Goal: Task Accomplishment & Management: Use online tool/utility

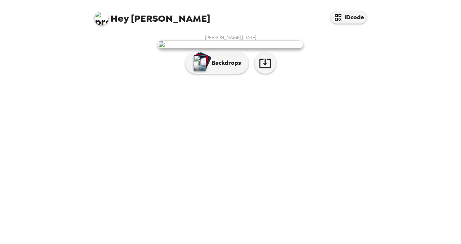
scroll to position [17, 0]
click at [267, 70] on icon "button" at bounding box center [265, 63] width 13 height 13
click at [226, 74] on button "Backdrops" at bounding box center [216, 63] width 63 height 22
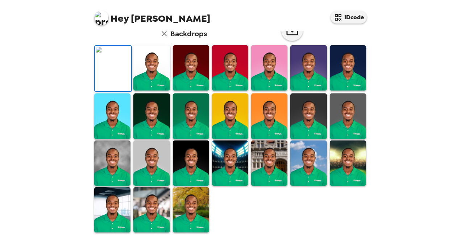
scroll to position [162, 0]
click at [196, 139] on img at bounding box center [191, 115] width 36 height 45
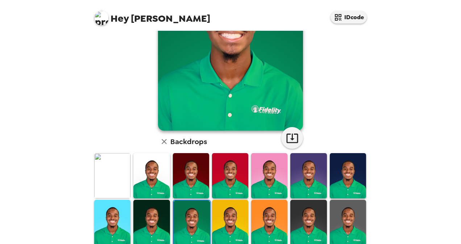
scroll to position [99, 0]
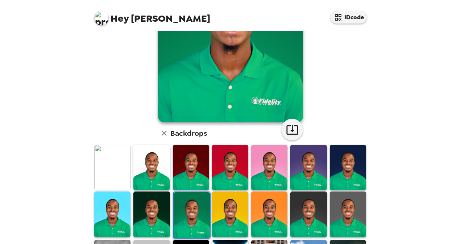
click at [116, 166] on img at bounding box center [112, 167] width 36 height 45
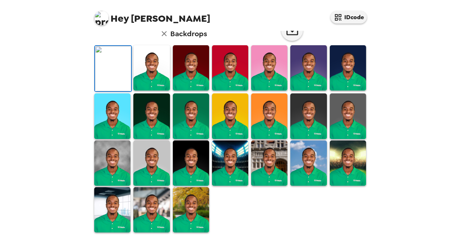
scroll to position [58, 0]
click at [143, 91] on img at bounding box center [151, 67] width 36 height 45
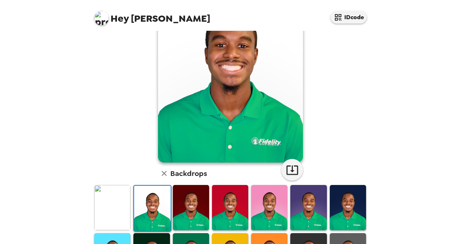
scroll to position [61, 0]
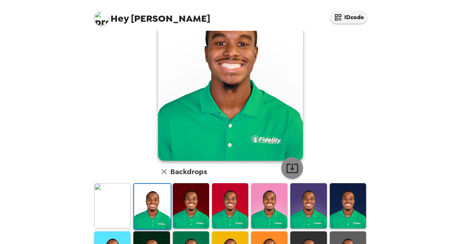
click at [291, 164] on icon "button" at bounding box center [292, 168] width 12 height 9
